Goal: Obtain resource: Obtain resource

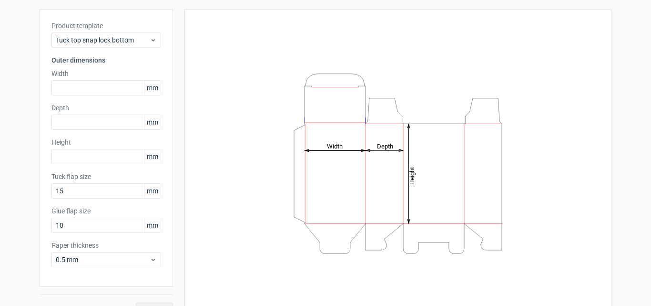
scroll to position [68, 0]
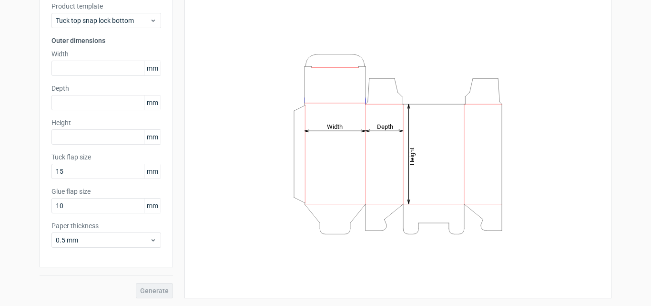
click at [341, 127] on icon "Height Depth Width" at bounding box center [398, 144] width 286 height 191
click at [339, 137] on icon "Height Depth Width" at bounding box center [398, 144] width 286 height 191
click at [339, 132] on icon "Height Depth Width" at bounding box center [398, 144] width 286 height 191
click at [508, 157] on icon "Height Depth Width" at bounding box center [398, 144] width 286 height 191
drag, startPoint x: 335, startPoint y: 154, endPoint x: 359, endPoint y: 147, distance: 25.5
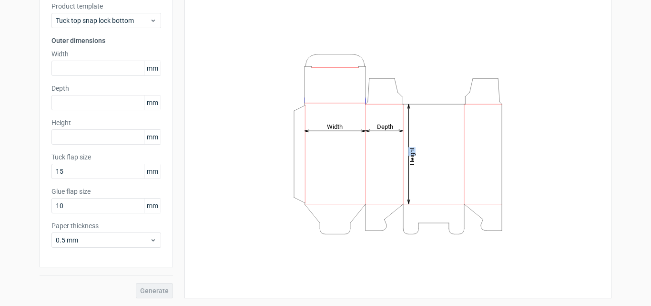
click at [345, 153] on icon "Height Depth Width" at bounding box center [398, 144] width 286 height 191
drag, startPoint x: 359, startPoint y: 147, endPoint x: 404, endPoint y: 144, distance: 45.4
click at [374, 150] on icon "Height Depth Width" at bounding box center [398, 144] width 286 height 191
click at [407, 144] on icon "Height Depth Width" at bounding box center [398, 144] width 286 height 191
drag, startPoint x: 404, startPoint y: 149, endPoint x: 409, endPoint y: 156, distance: 7.9
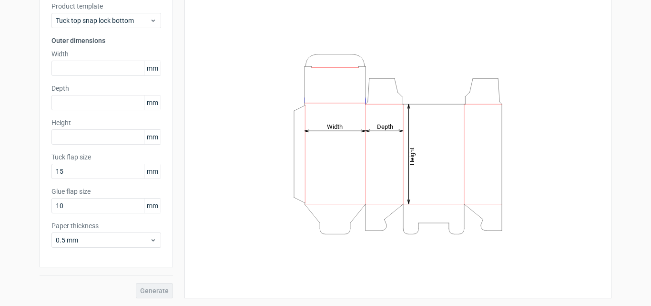
click at [402, 157] on icon "Height Depth Width" at bounding box center [398, 144] width 286 height 191
click at [406, 175] on icon "Height Depth Width" at bounding box center [398, 144] width 286 height 191
drag, startPoint x: 408, startPoint y: 165, endPoint x: 412, endPoint y: 157, distance: 9.0
click at [409, 165] on tspan "Height" at bounding box center [412, 156] width 7 height 18
click at [412, 159] on icon "Height Depth Width" at bounding box center [398, 144] width 286 height 191
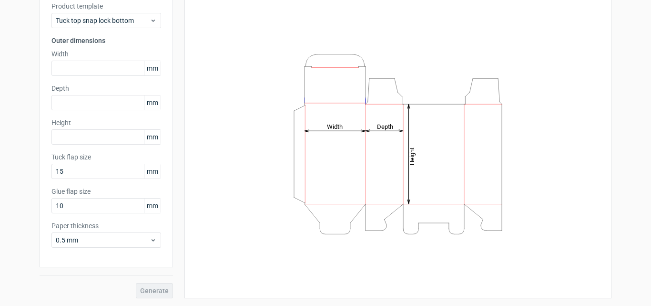
drag, startPoint x: 410, startPoint y: 158, endPoint x: 403, endPoint y: 160, distance: 6.5
click at [403, 160] on icon "Height Depth Width" at bounding box center [398, 144] width 286 height 191
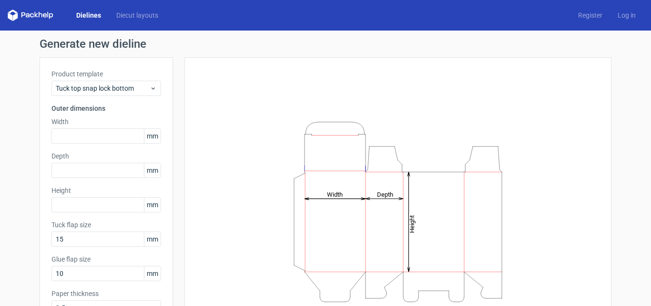
click at [60, 126] on label "Width" at bounding box center [106, 122] width 110 height 10
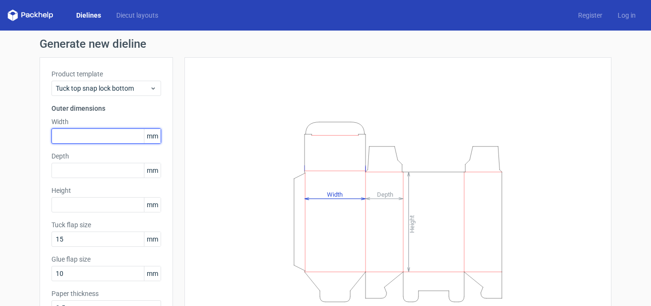
click at [64, 134] on input "text" at bounding box center [106, 135] width 110 height 15
click at [82, 138] on input "45" at bounding box center [106, 135] width 110 height 15
type input "4"
type input "87"
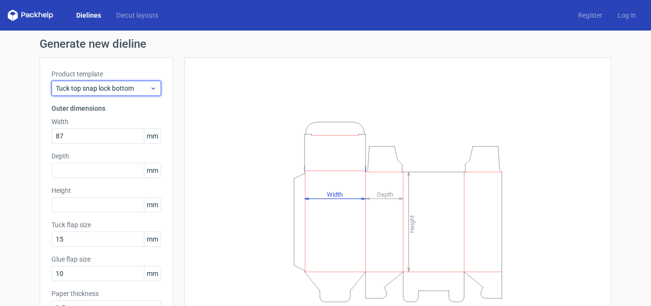
click at [89, 88] on span "Tuck top snap lock bottom" at bounding box center [103, 88] width 94 height 10
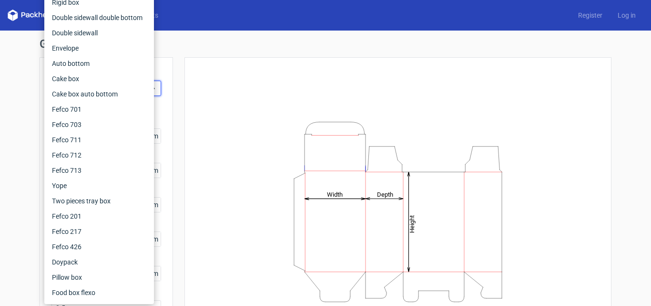
click at [244, 92] on div "Height Depth Width" at bounding box center [397, 211] width 403 height 285
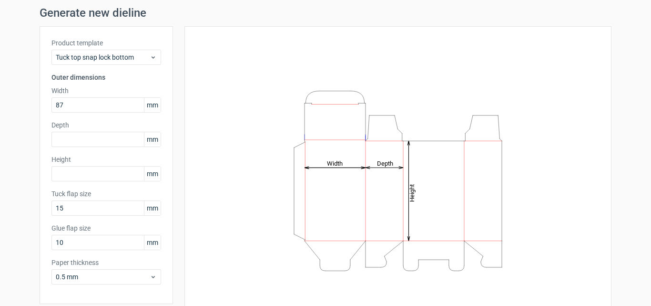
scroll to position [48, 0]
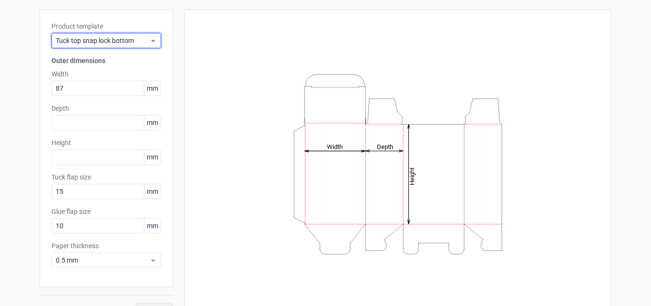
click at [141, 42] on span "Tuck top snap lock bottom" at bounding box center [103, 41] width 94 height 10
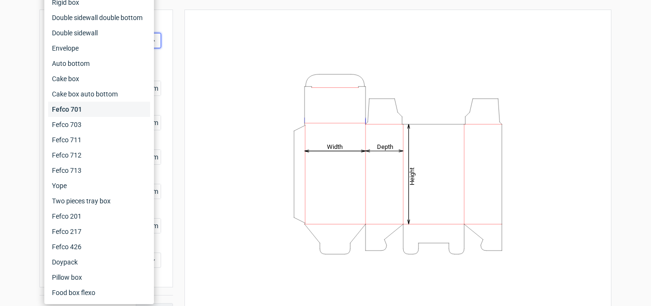
click at [86, 111] on div "Fefco 701" at bounding box center [99, 109] width 102 height 15
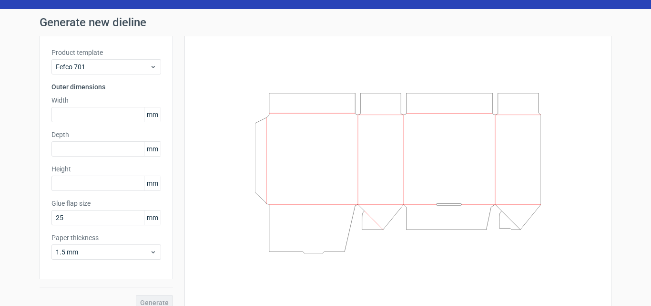
scroll to position [33, 0]
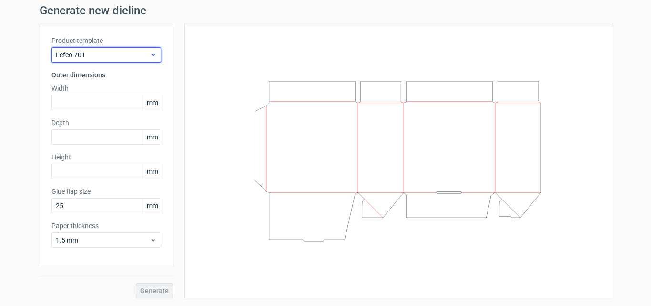
click at [98, 60] on div "Fefco 701" at bounding box center [106, 54] width 110 height 15
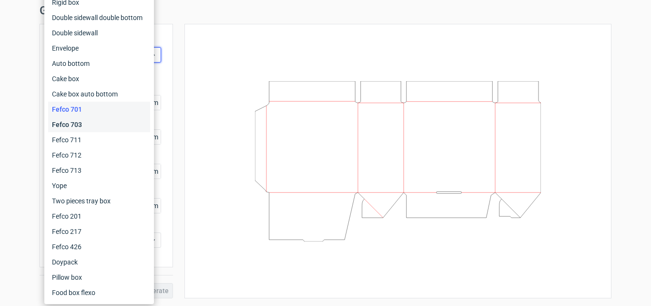
click at [94, 127] on div "Fefco 703" at bounding box center [99, 124] width 102 height 15
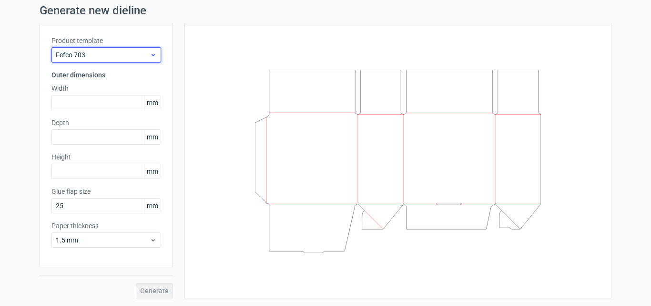
click at [87, 57] on span "Fefco 703" at bounding box center [103, 55] width 94 height 10
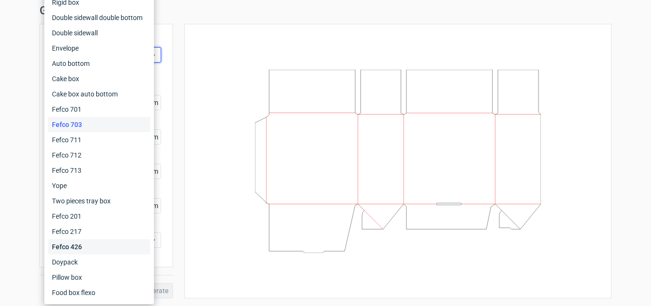
click at [91, 241] on div "Fefco 426" at bounding box center [99, 246] width 102 height 15
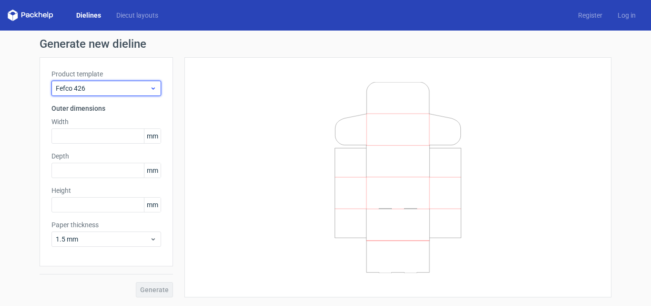
click at [91, 86] on span "Fefco 426" at bounding box center [103, 88] width 94 height 10
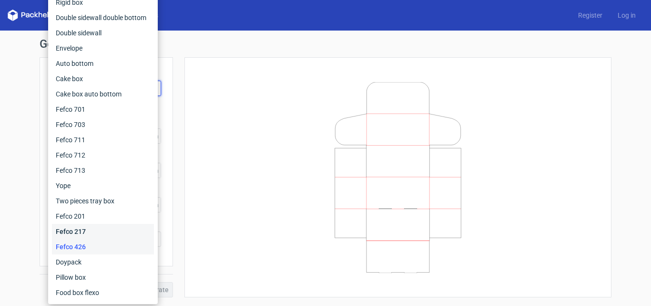
click at [86, 226] on div "Fefco 217" at bounding box center [103, 231] width 102 height 15
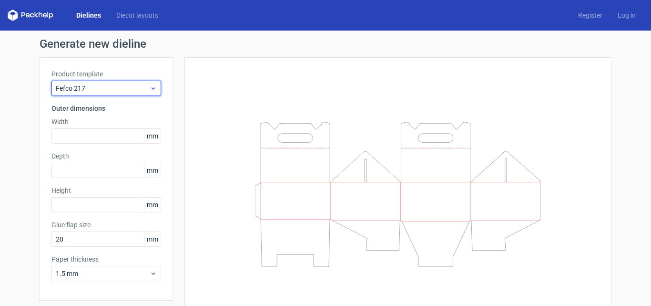
click at [82, 84] on span "Fefco 217" at bounding box center [103, 88] width 94 height 10
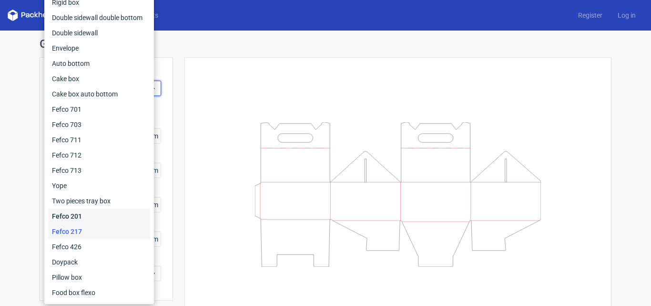
click at [81, 216] on div "Fefco 201" at bounding box center [99, 215] width 102 height 15
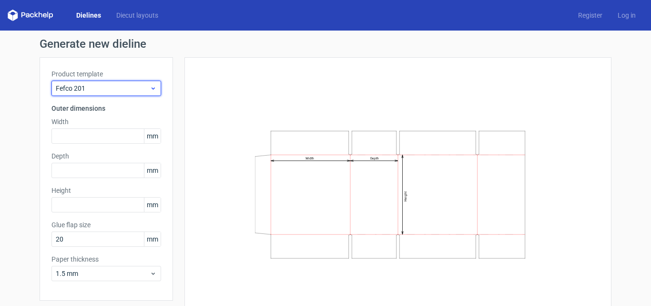
click at [88, 87] on span "Fefco 201" at bounding box center [103, 88] width 94 height 10
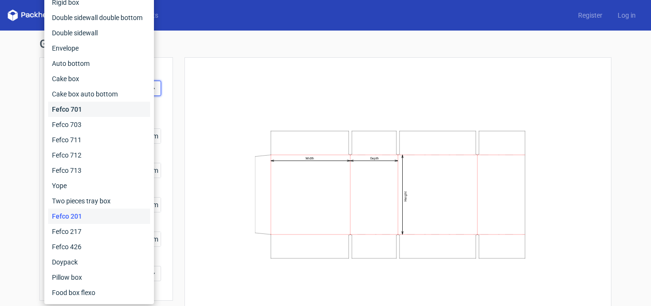
click at [86, 105] on div "Fefco 701" at bounding box center [99, 109] width 102 height 15
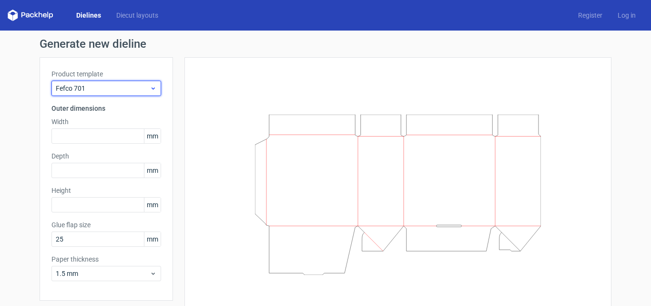
click at [89, 87] on span "Fefco 701" at bounding box center [103, 88] width 94 height 10
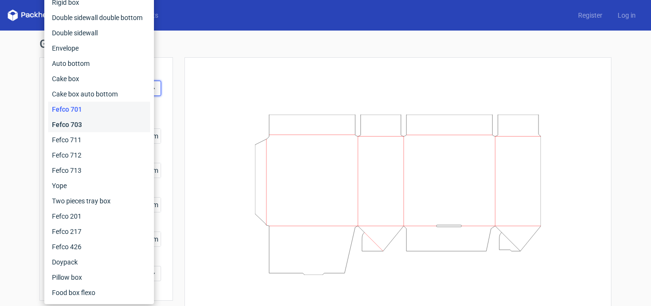
click at [91, 118] on div "Fefco 703" at bounding box center [99, 124] width 102 height 15
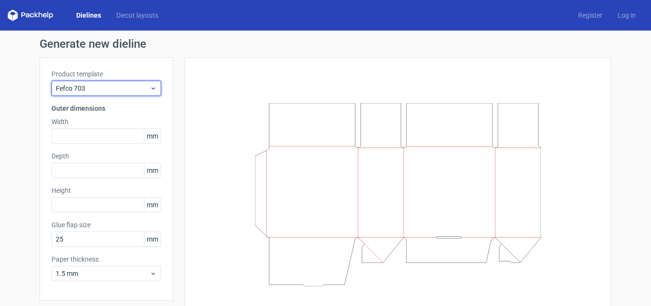
click at [93, 93] on div "Fefco 703" at bounding box center [106, 88] width 110 height 15
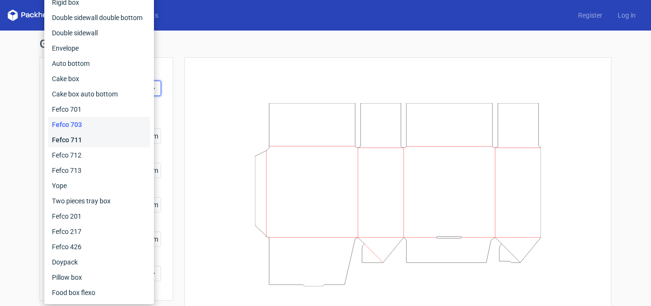
click at [84, 134] on div "Fefco 711" at bounding box center [99, 139] width 102 height 15
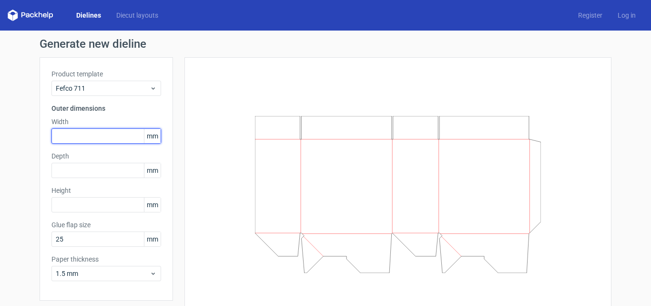
click at [85, 137] on input "text" at bounding box center [106, 135] width 110 height 15
click at [104, 135] on input "text" at bounding box center [106, 135] width 110 height 15
click at [103, 136] on input "text" at bounding box center [106, 135] width 110 height 15
click at [102, 136] on input "text" at bounding box center [106, 135] width 110 height 15
click at [92, 139] on input "text" at bounding box center [106, 135] width 110 height 15
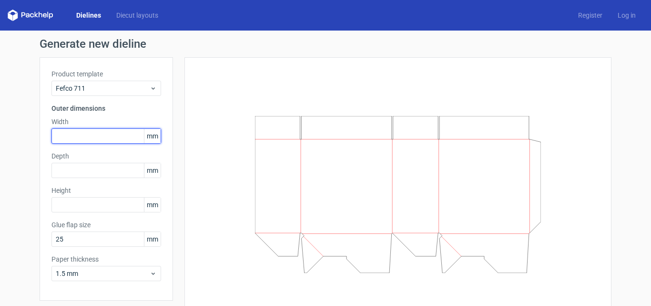
drag, startPoint x: 90, startPoint y: 141, endPoint x: 90, endPoint y: 147, distance: 5.7
click at [90, 142] on input "text" at bounding box center [106, 135] width 110 height 15
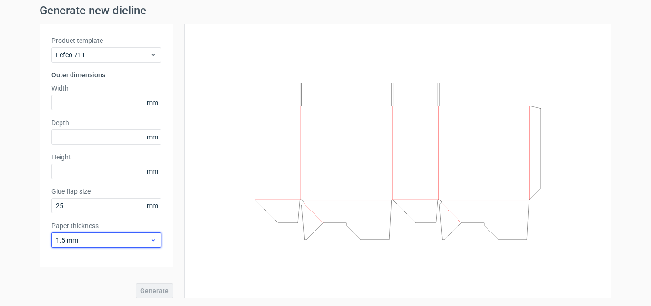
click at [90, 242] on span "1.5 mm" at bounding box center [103, 240] width 94 height 10
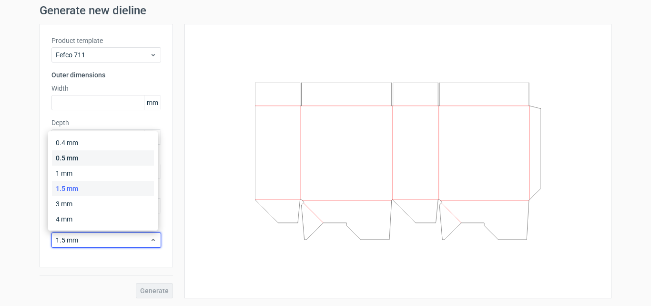
click at [74, 161] on div "0.5 mm" at bounding box center [103, 157] width 102 height 15
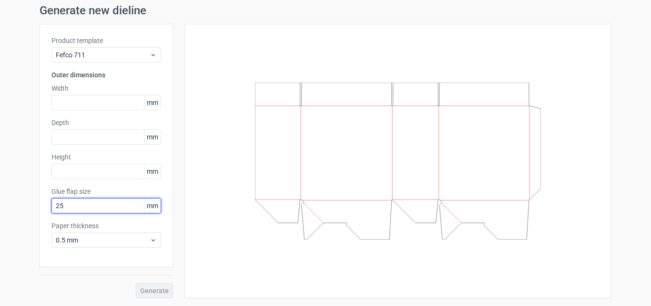
click at [106, 208] on input "25" at bounding box center [106, 205] width 110 height 15
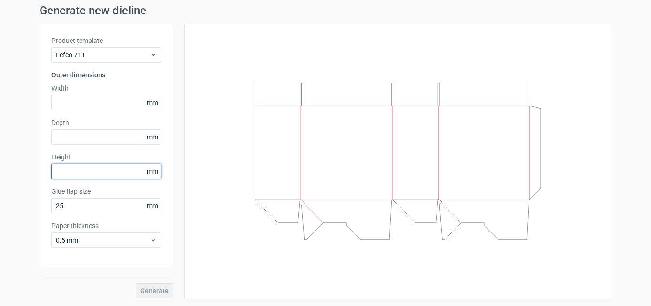
click at [113, 167] on input "text" at bounding box center [106, 171] width 110 height 15
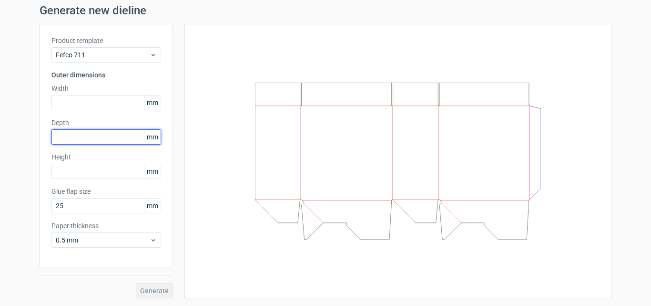
click at [100, 139] on input "text" at bounding box center [106, 136] width 110 height 15
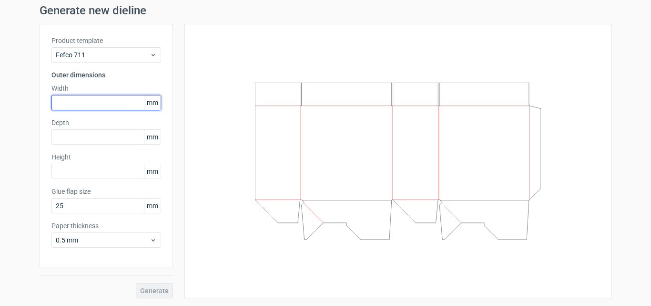
click at [98, 108] on input "text" at bounding box center [106, 102] width 110 height 15
click at [96, 97] on input "text" at bounding box center [106, 102] width 110 height 15
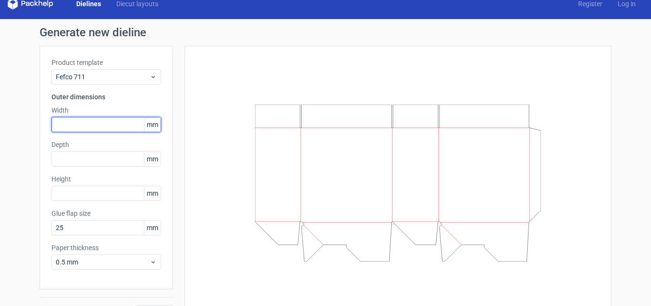
scroll to position [0, 0]
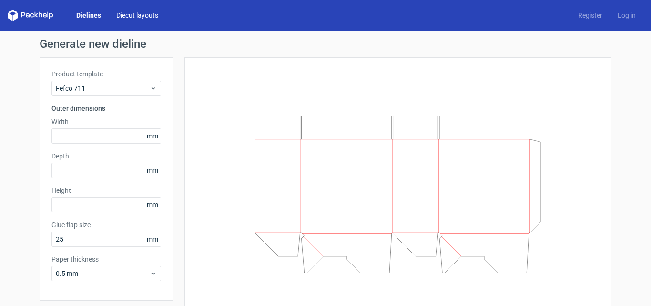
click at [143, 17] on link "Diecut layouts" at bounding box center [137, 15] width 57 height 10
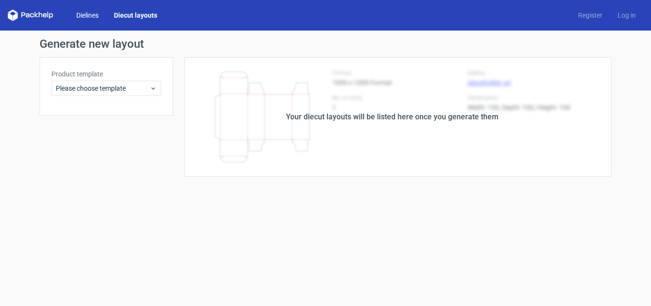
click at [86, 17] on link "Dielines" at bounding box center [88, 15] width 38 height 10
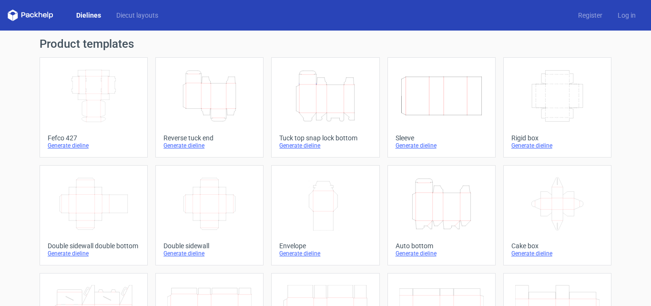
click at [336, 96] on icon "Height Depth Width" at bounding box center [325, 95] width 84 height 53
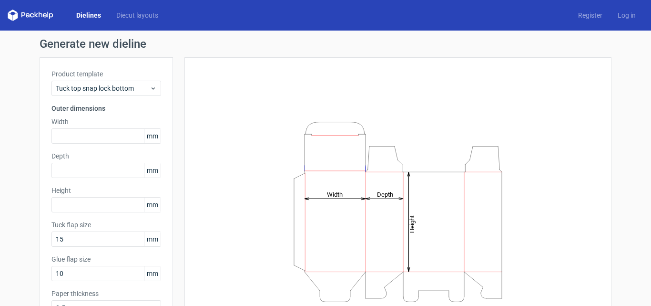
click at [91, 16] on link "Dielines" at bounding box center [89, 15] width 40 height 10
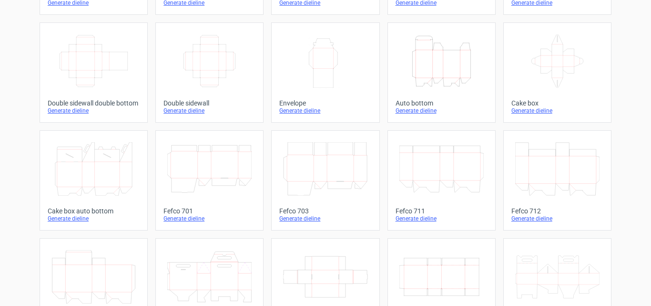
scroll to position [143, 0]
click at [408, 112] on div "Generate dieline" at bounding box center [442, 110] width 92 height 8
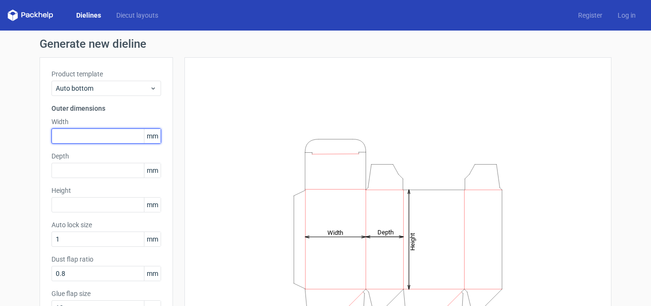
click at [85, 134] on input "text" at bounding box center [106, 135] width 110 height 15
type input "1"
type input "87"
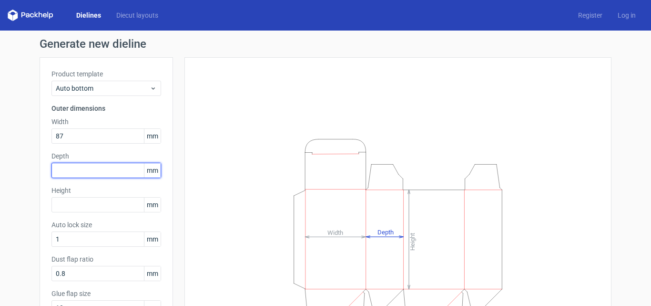
click at [82, 165] on input "text" at bounding box center [106, 170] width 110 height 15
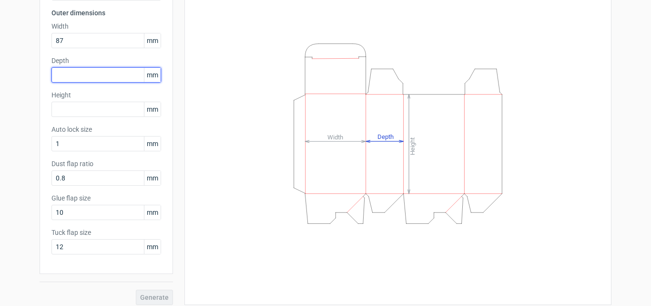
scroll to position [102, 0]
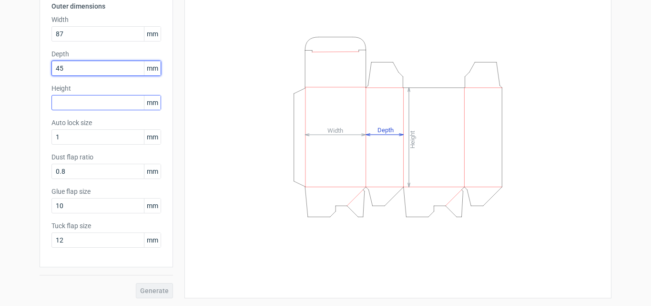
type input "45"
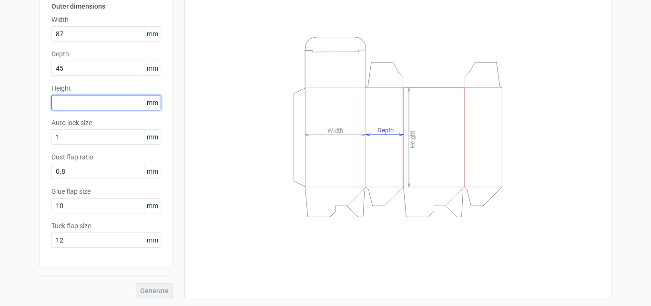
click at [71, 100] on input "text" at bounding box center [106, 102] width 110 height 15
type input "145"
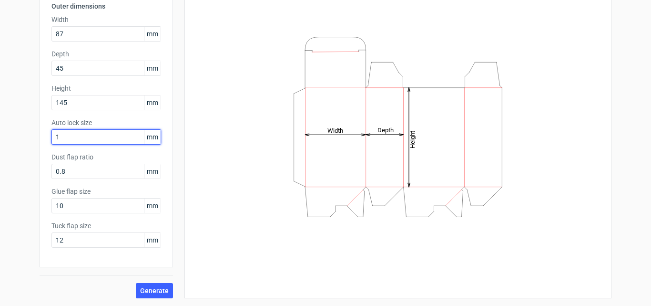
click at [106, 135] on input "1" at bounding box center [106, 136] width 110 height 15
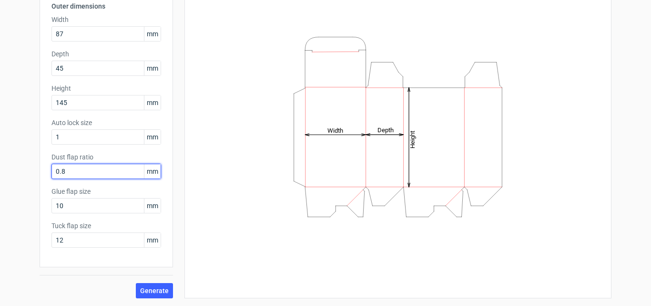
click at [102, 168] on input "0.8" at bounding box center [106, 171] width 110 height 15
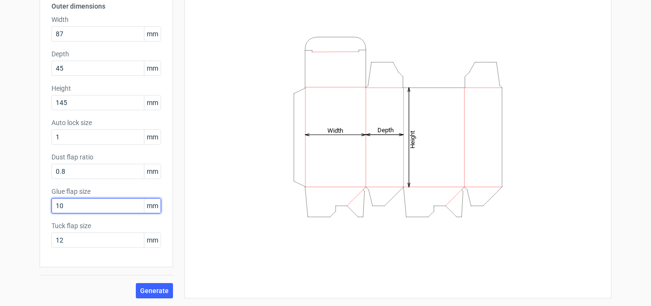
click at [101, 204] on input "10" at bounding box center [106, 205] width 110 height 15
click at [150, 293] on span "Generate" at bounding box center [154, 290] width 29 height 7
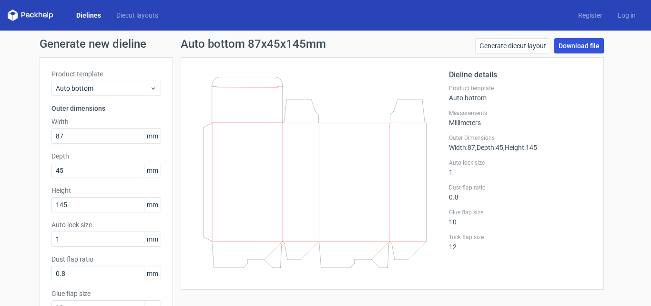
click at [564, 47] on link "Download file" at bounding box center [580, 45] width 50 height 15
click at [504, 44] on link "Generate diecut layout" at bounding box center [512, 45] width 75 height 15
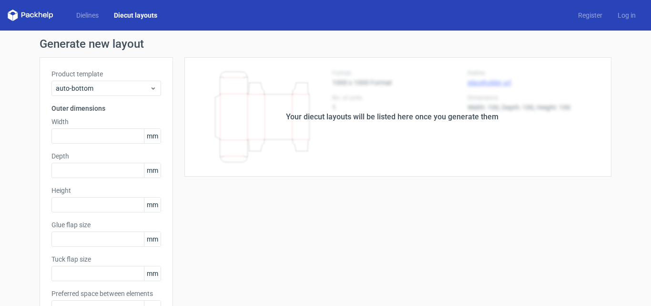
type input "87"
type input "45"
type input "145"
type input "10"
type input "12"
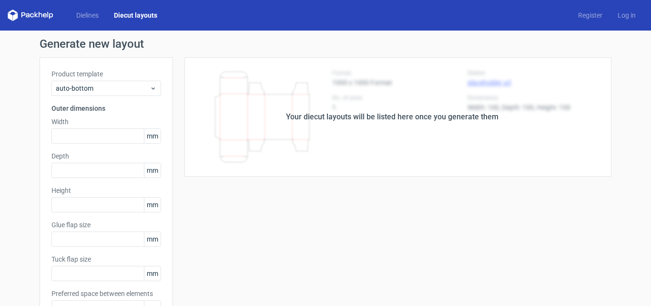
type input "5"
type input "48"
click at [92, 18] on link "Dielines" at bounding box center [88, 15] width 38 height 10
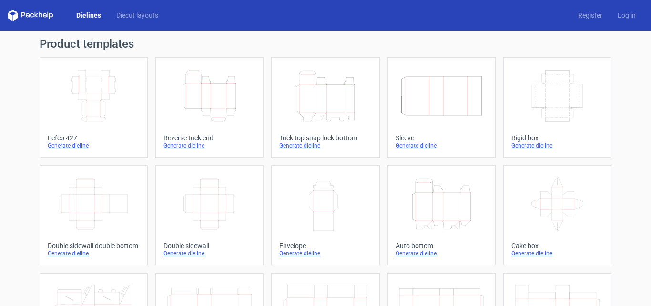
click at [419, 255] on div "Generate dieline" at bounding box center [442, 253] width 92 height 8
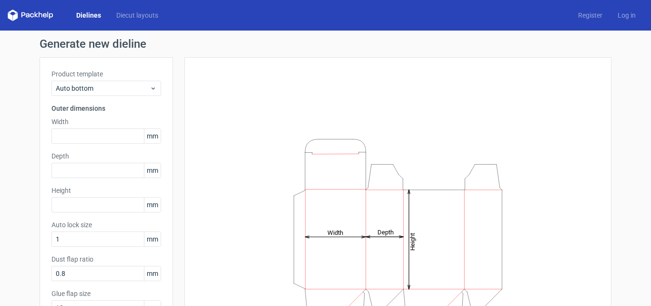
click at [96, 13] on link "Dielines" at bounding box center [89, 15] width 40 height 10
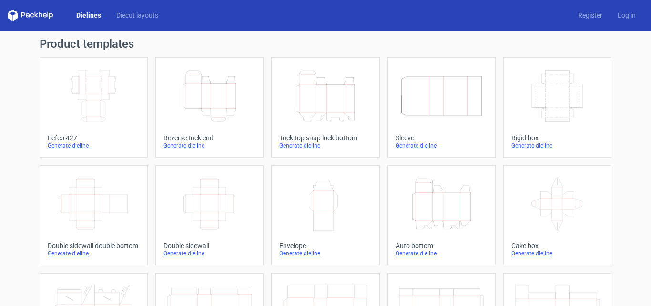
click at [404, 207] on icon "Height Depth Width" at bounding box center [442, 203] width 84 height 53
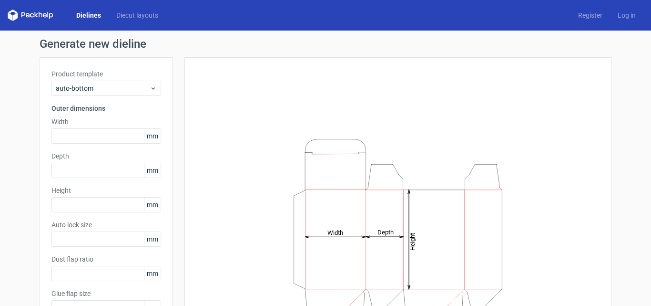
type input "1"
type input "0.8"
type input "10"
type input "12"
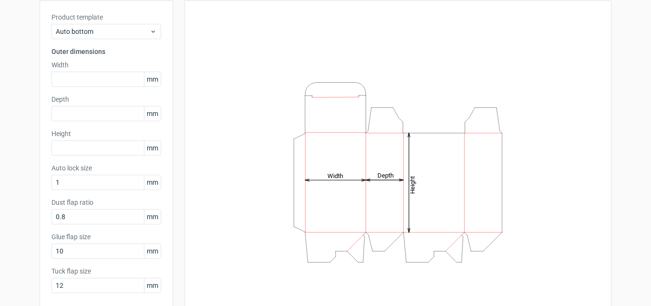
scroll to position [102, 0]
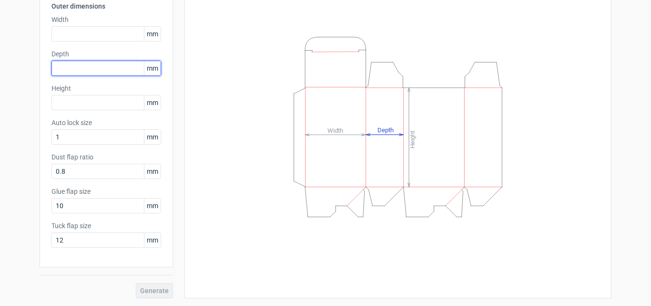
drag, startPoint x: 72, startPoint y: 71, endPoint x: 56, endPoint y: 74, distance: 15.5
click at [71, 70] on input "text" at bounding box center [106, 68] width 110 height 15
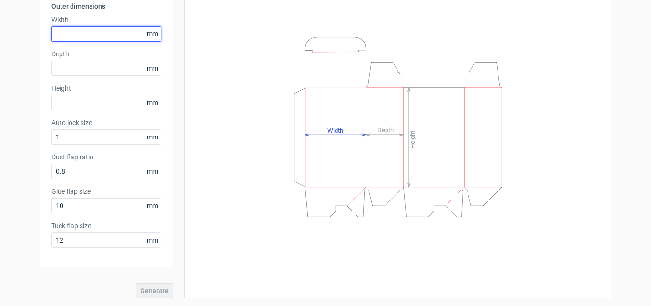
click at [73, 39] on input "text" at bounding box center [106, 33] width 110 height 15
click at [73, 35] on input "text" at bounding box center [106, 33] width 110 height 15
type input "213123111111111111111"
